Goal: Task Accomplishment & Management: Use online tool/utility

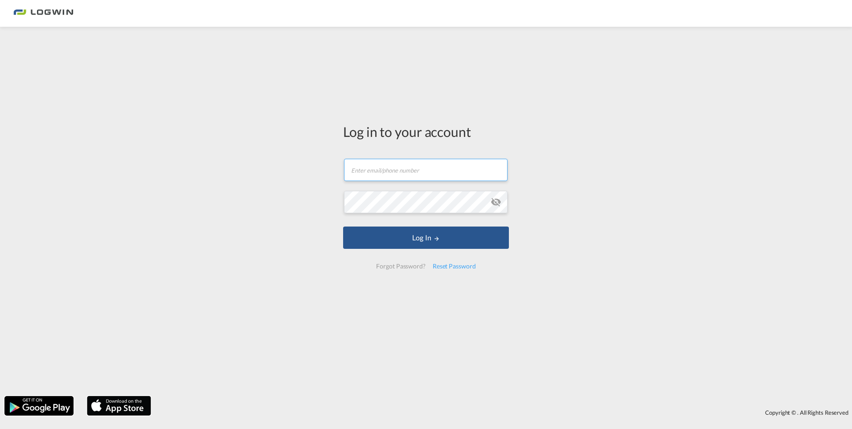
type input "[EMAIL_ADDRESS][PERSON_NAME][DOMAIN_NAME]"
click at [219, 179] on div "Log in to your account [EMAIL_ADDRESS][PERSON_NAME][DOMAIN_NAME] Log In Forgot …" at bounding box center [426, 211] width 852 height 360
click at [343, 226] on button "Log In" at bounding box center [426, 237] width 166 height 22
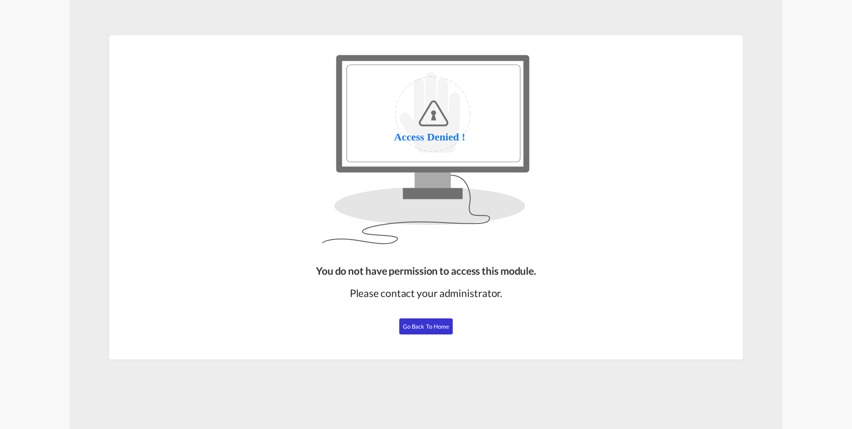
click at [419, 323] on span "Go Back to Home" at bounding box center [426, 326] width 47 height 7
